Goal: Task Accomplishment & Management: Complete application form

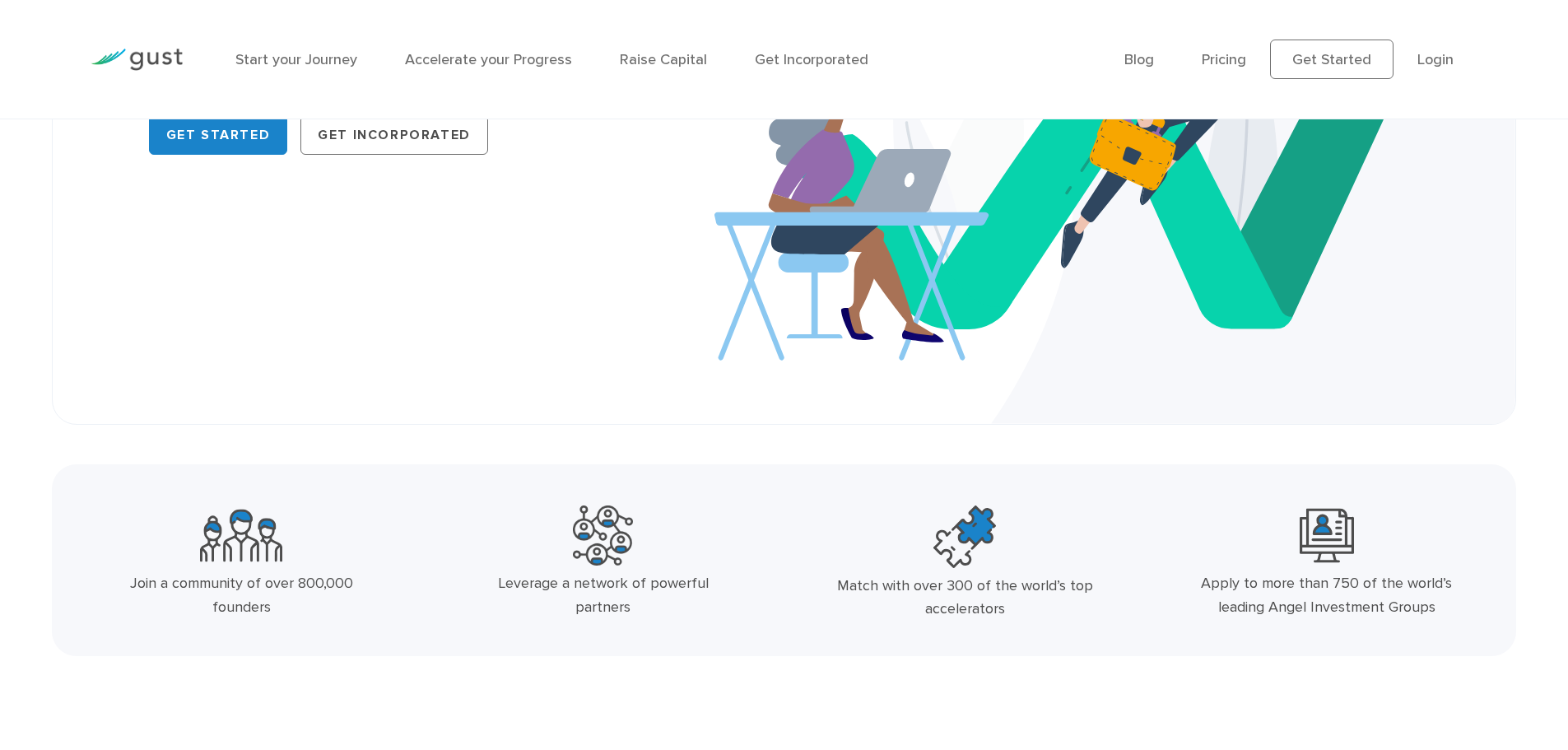
drag, startPoint x: 282, startPoint y: 606, endPoint x: 203, endPoint y: 606, distance: 79.0
click at [203, 606] on div "Join a community of over 800,000 founders" at bounding box center [242, 596] width 270 height 47
drag, startPoint x: 234, startPoint y: 601, endPoint x: 168, endPoint y: 374, distance: 236.4
click at [168, 374] on div "Startup Smarter The best place to start, grow, and fund your venture. Get Start…" at bounding box center [784, 67] width 1406 height 630
drag, startPoint x: 280, startPoint y: 609, endPoint x: 117, endPoint y: 578, distance: 165.9
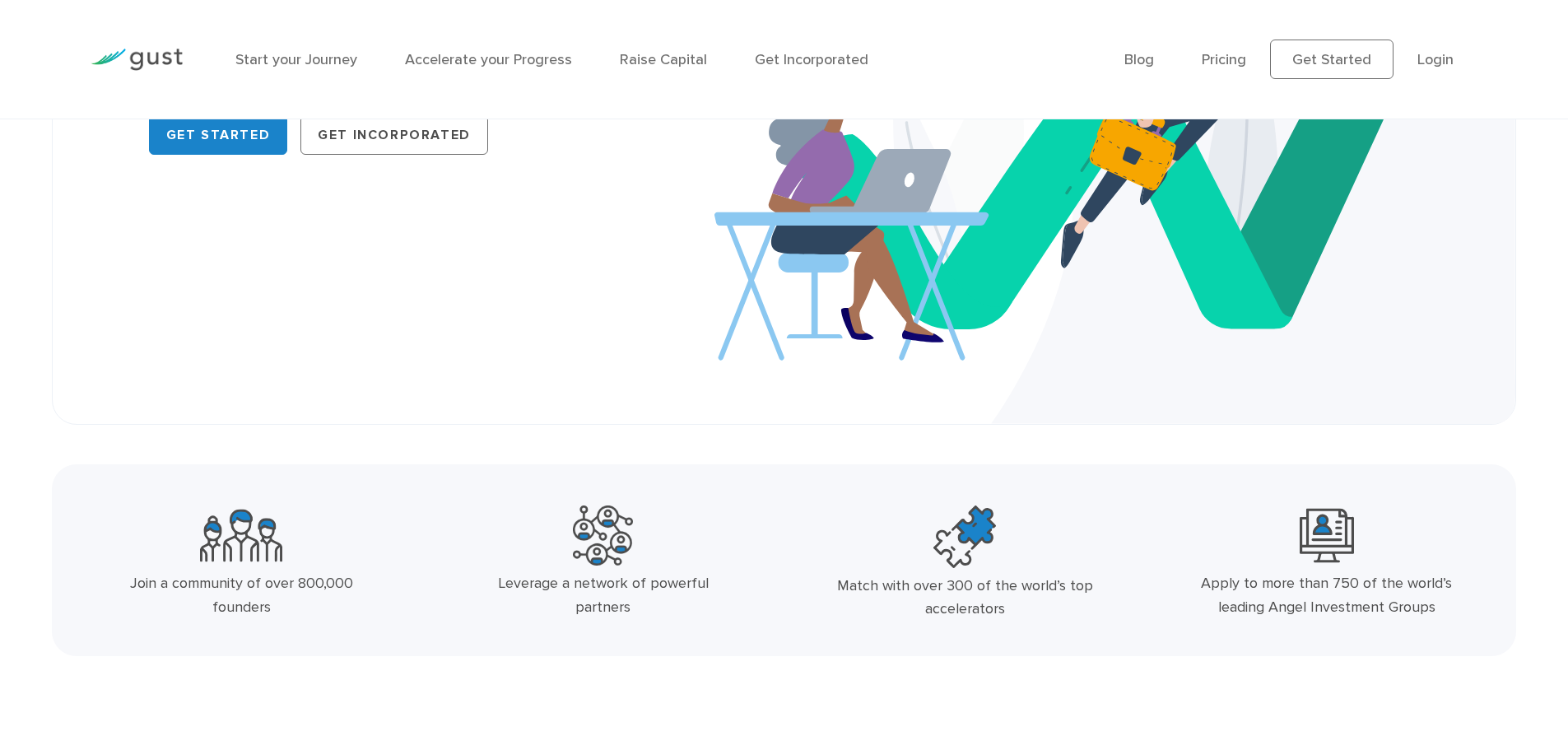
click at [117, 578] on div "Join a community of over 800,000 founders" at bounding box center [242, 596] width 270 height 47
copy div "Join a community of over 800,000 founders"
drag, startPoint x: 742, startPoint y: 578, endPoint x: 463, endPoint y: 583, distance: 279.0
click at [465, 583] on div "Leverage a network of powerful partners" at bounding box center [603, 567] width 361 height 136
copy div "Leverage a network of powerful partners"
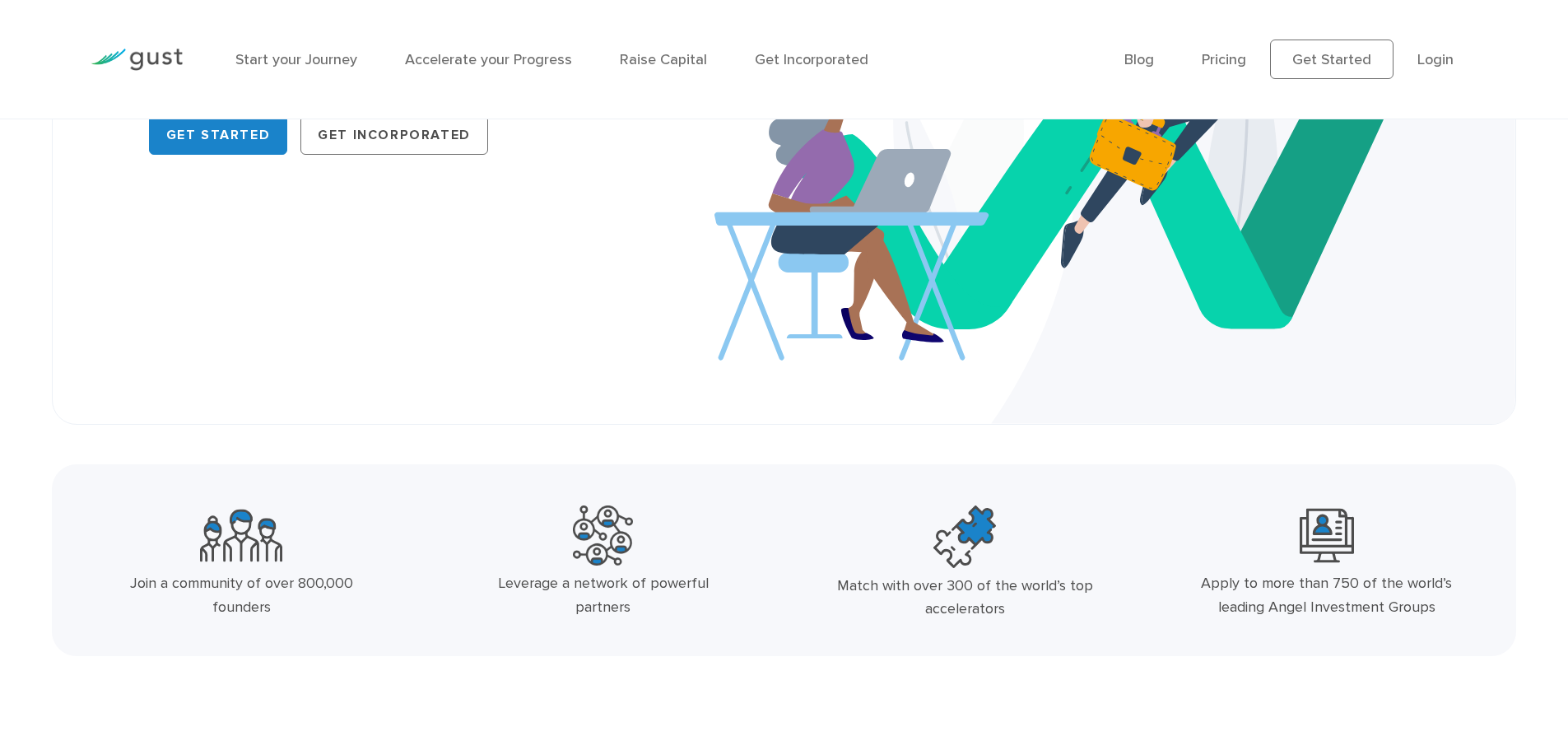
copy div "Leverage a network of powerful partners"
click at [1227, 63] on link "Pricing" at bounding box center [1224, 60] width 45 height 18
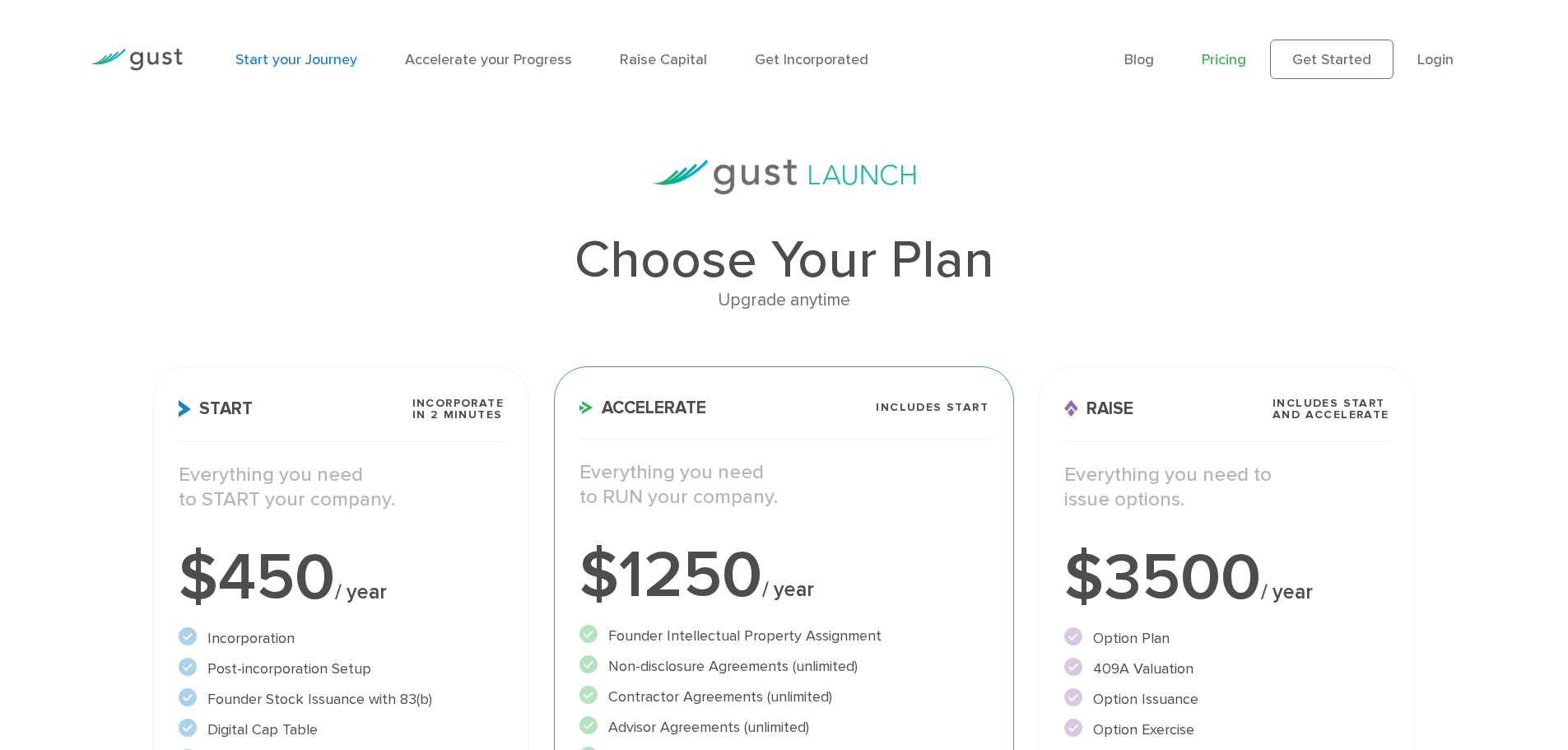
click at [282, 54] on link "Start your Journey" at bounding box center [296, 60] width 122 height 18
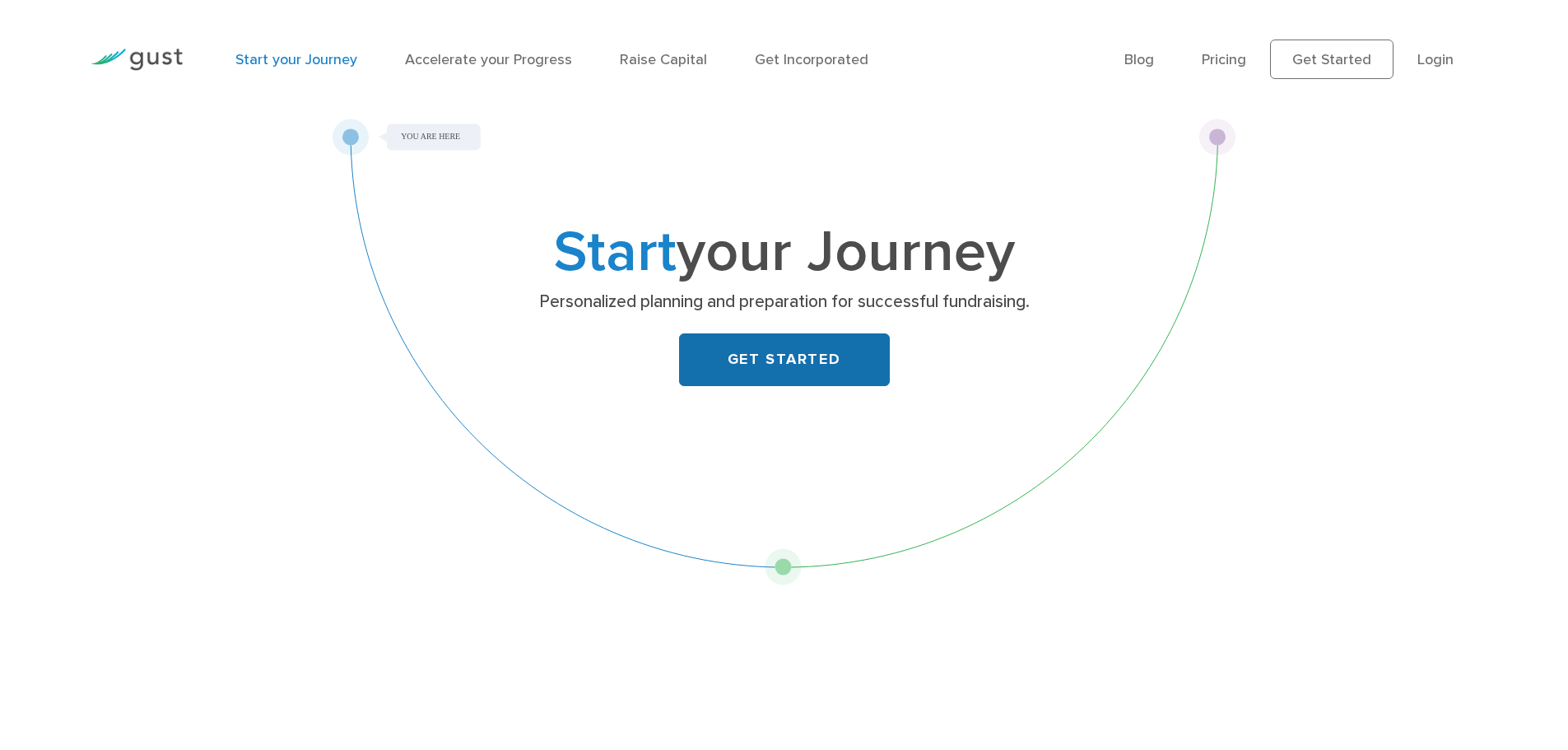
click at [825, 360] on link "GET STARTED" at bounding box center [784, 359] width 210 height 53
